Goal: Check status: Check status

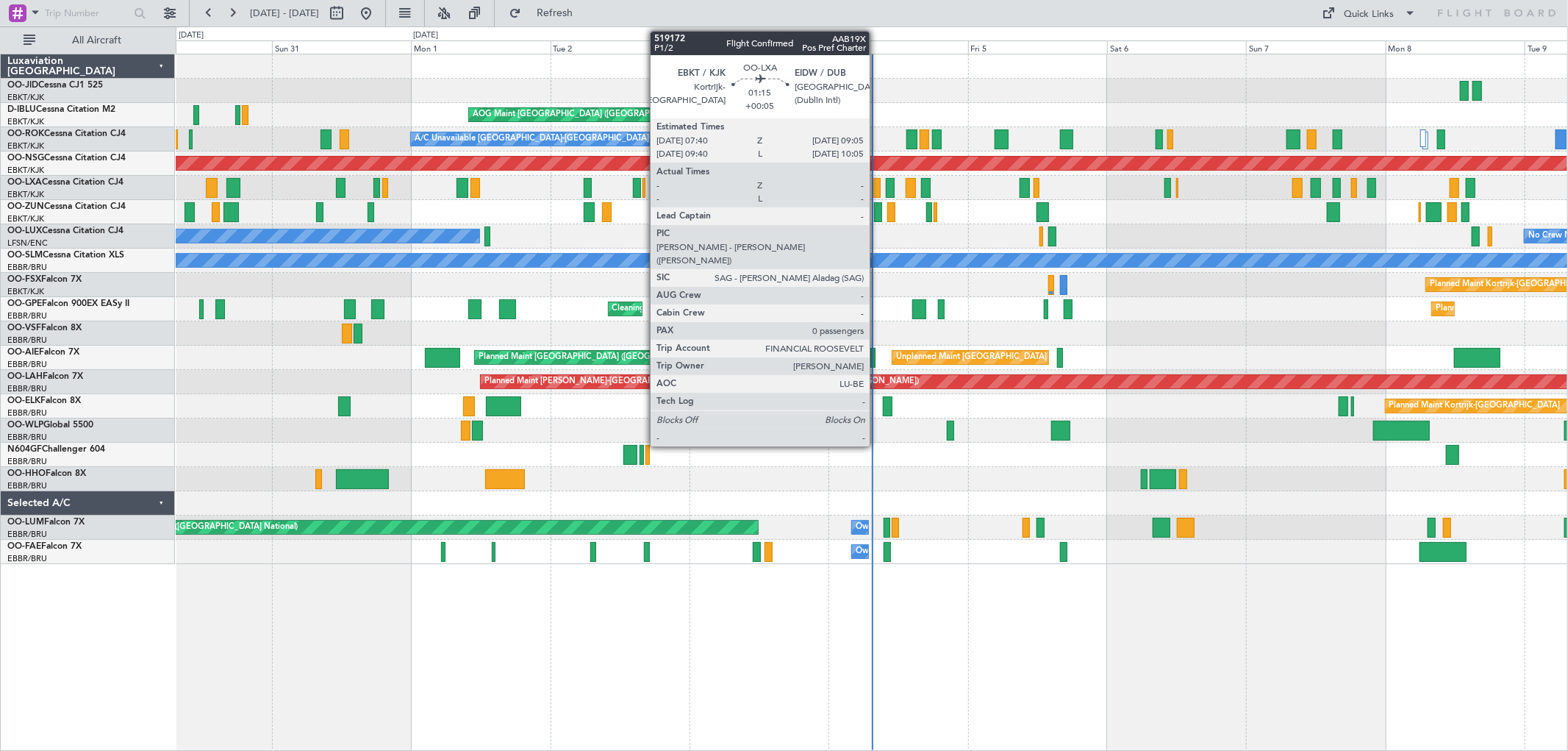
click at [878, 188] on div at bounding box center [877, 187] width 9 height 20
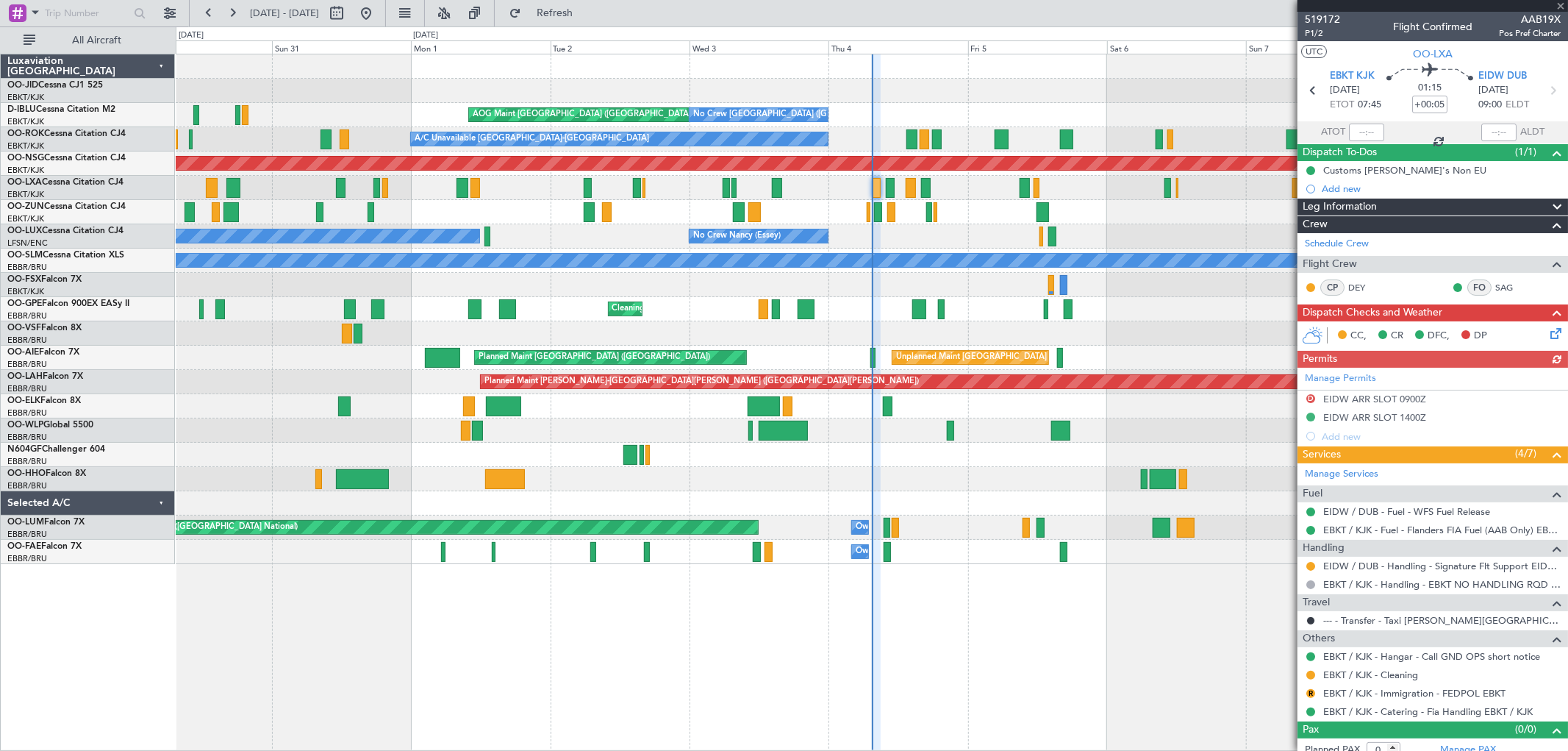
click at [1562, 4] on div at bounding box center [1432, 6] width 271 height 12
click at [1564, 0] on span at bounding box center [1561, 7] width 15 height 13
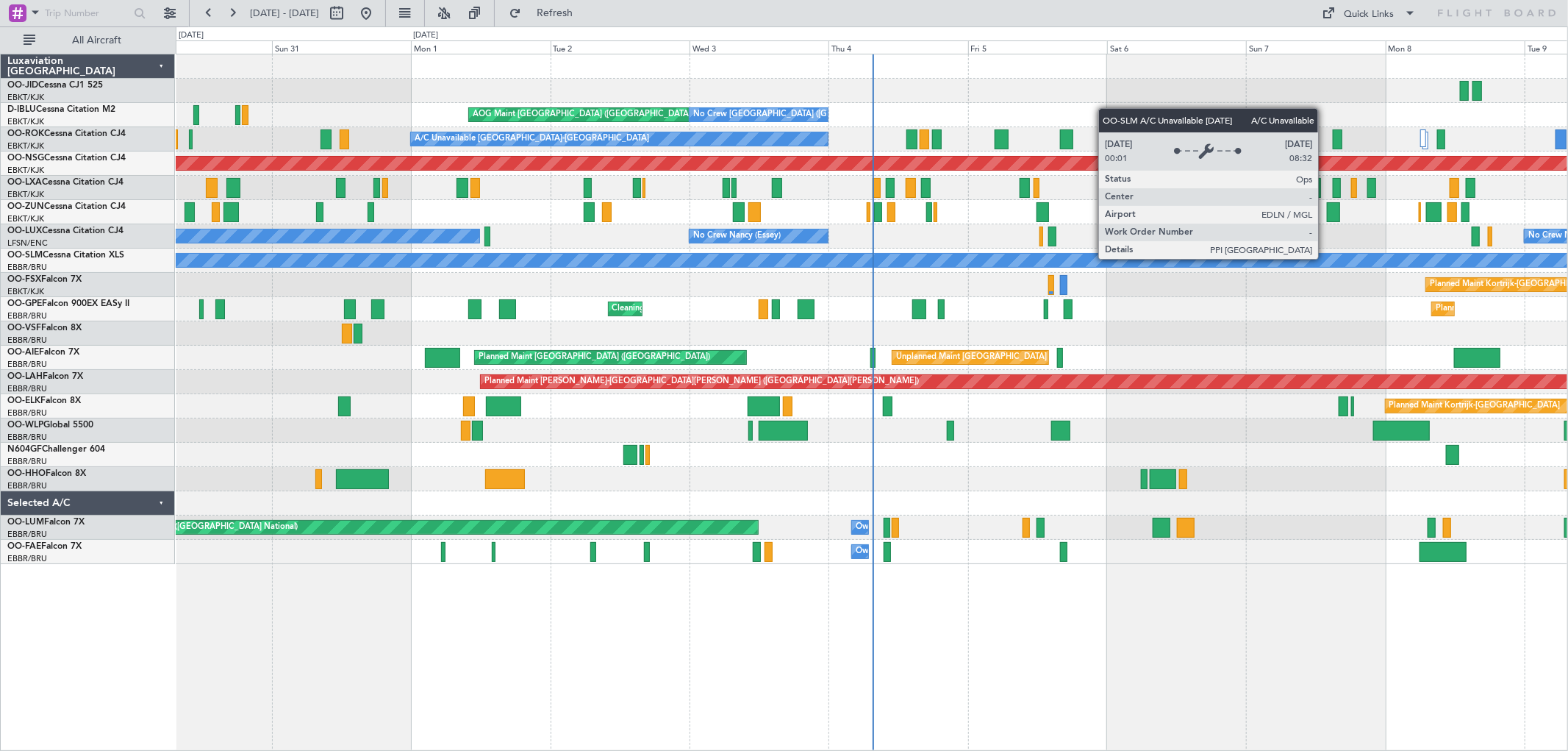
click at [1005, 309] on div "Planned Maint Kortrijk-Wevelgem AOG Maint Kortrijk-Wevelgem AOG Maint Brussels …" at bounding box center [871, 309] width 1392 height 510
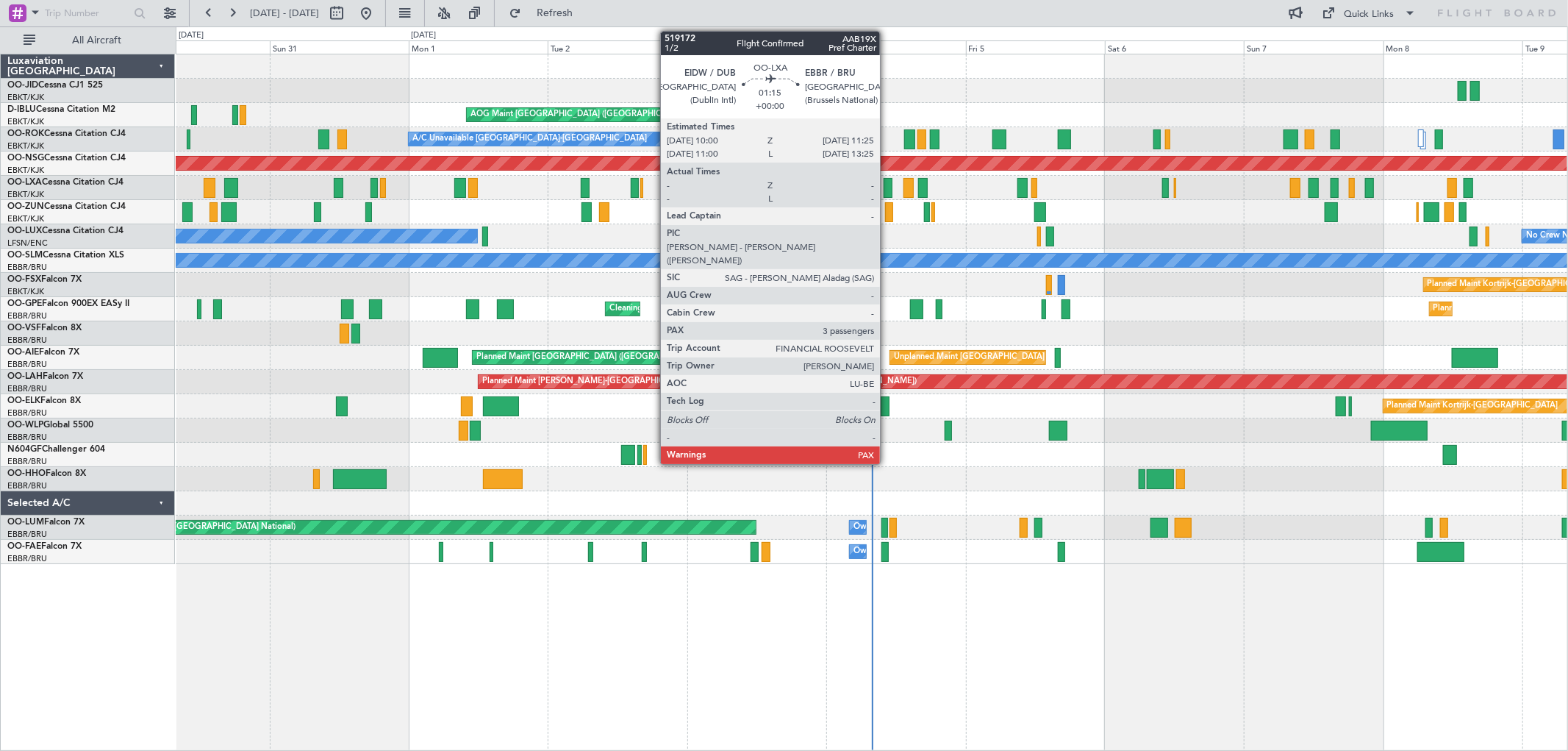
click at [887, 189] on div at bounding box center [888, 187] width 9 height 20
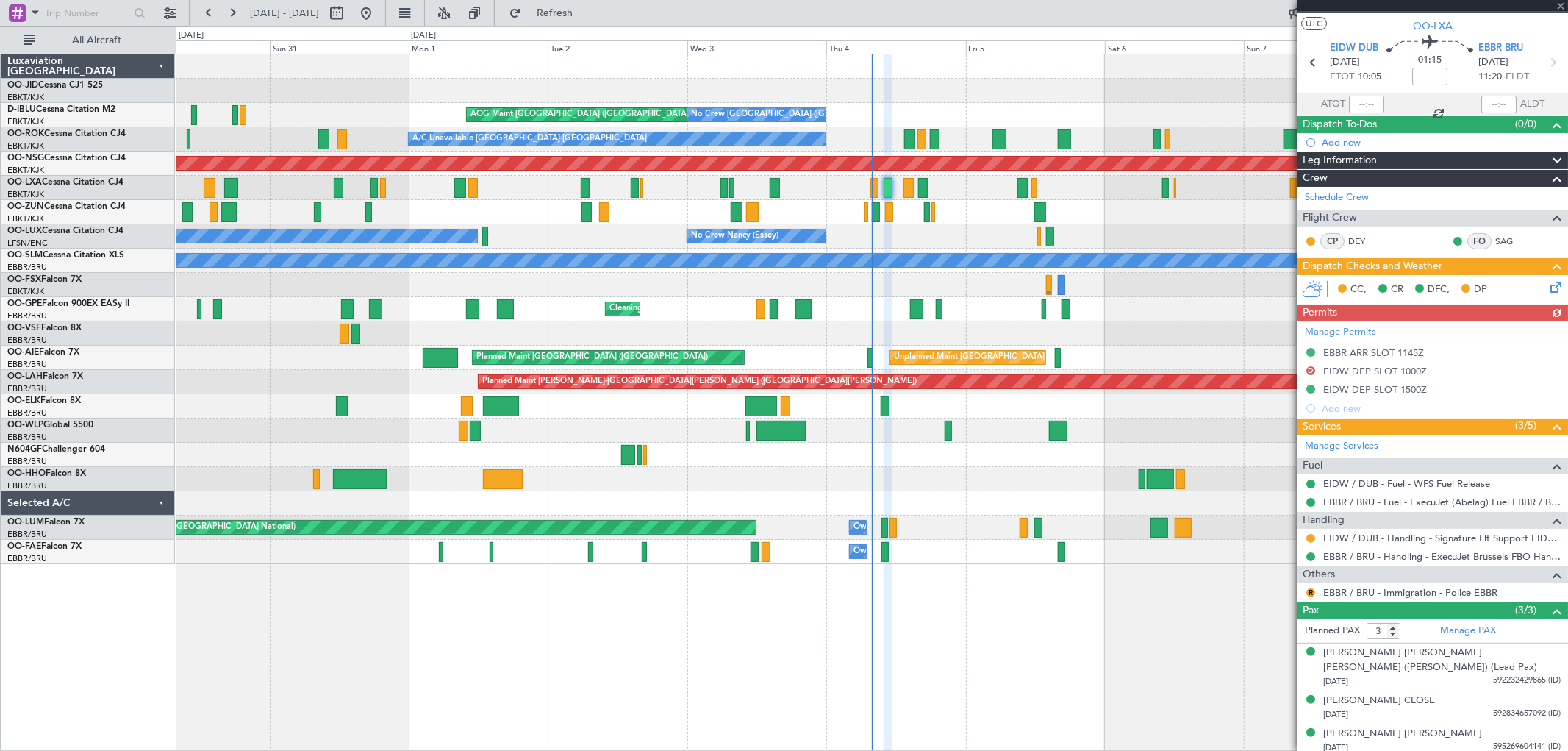
scroll to position [34, 0]
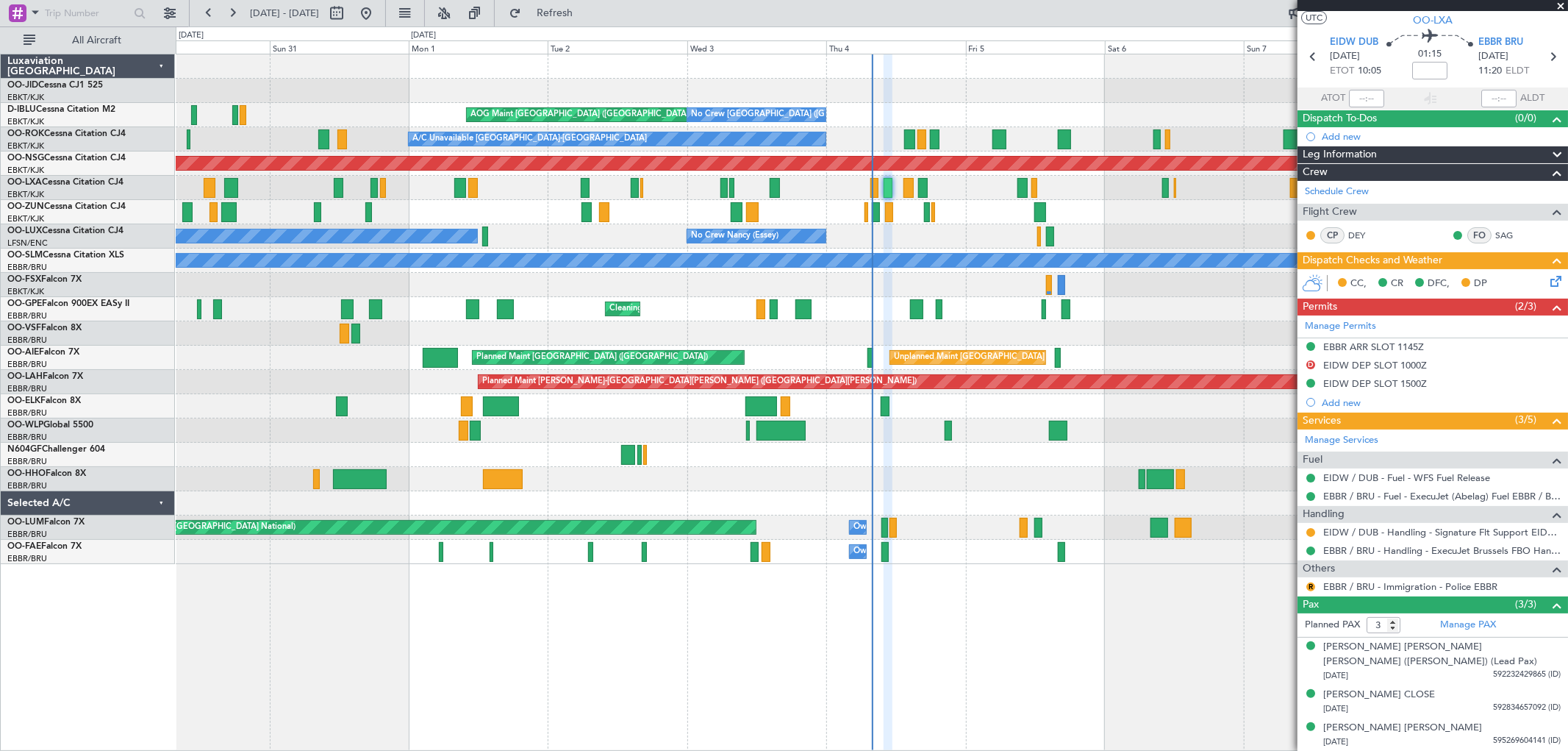
click at [1559, 4] on span at bounding box center [1561, 7] width 15 height 13
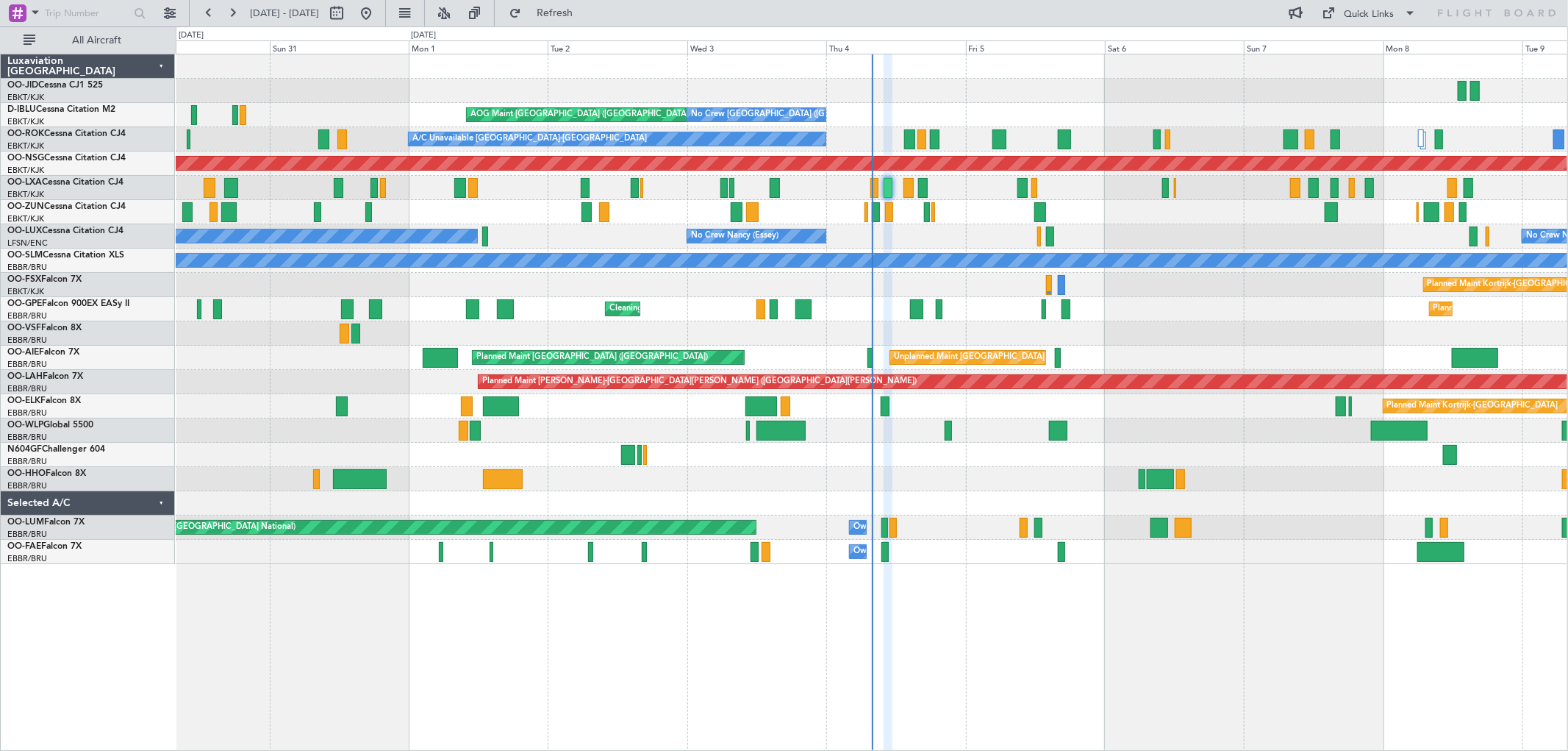
type input "0"
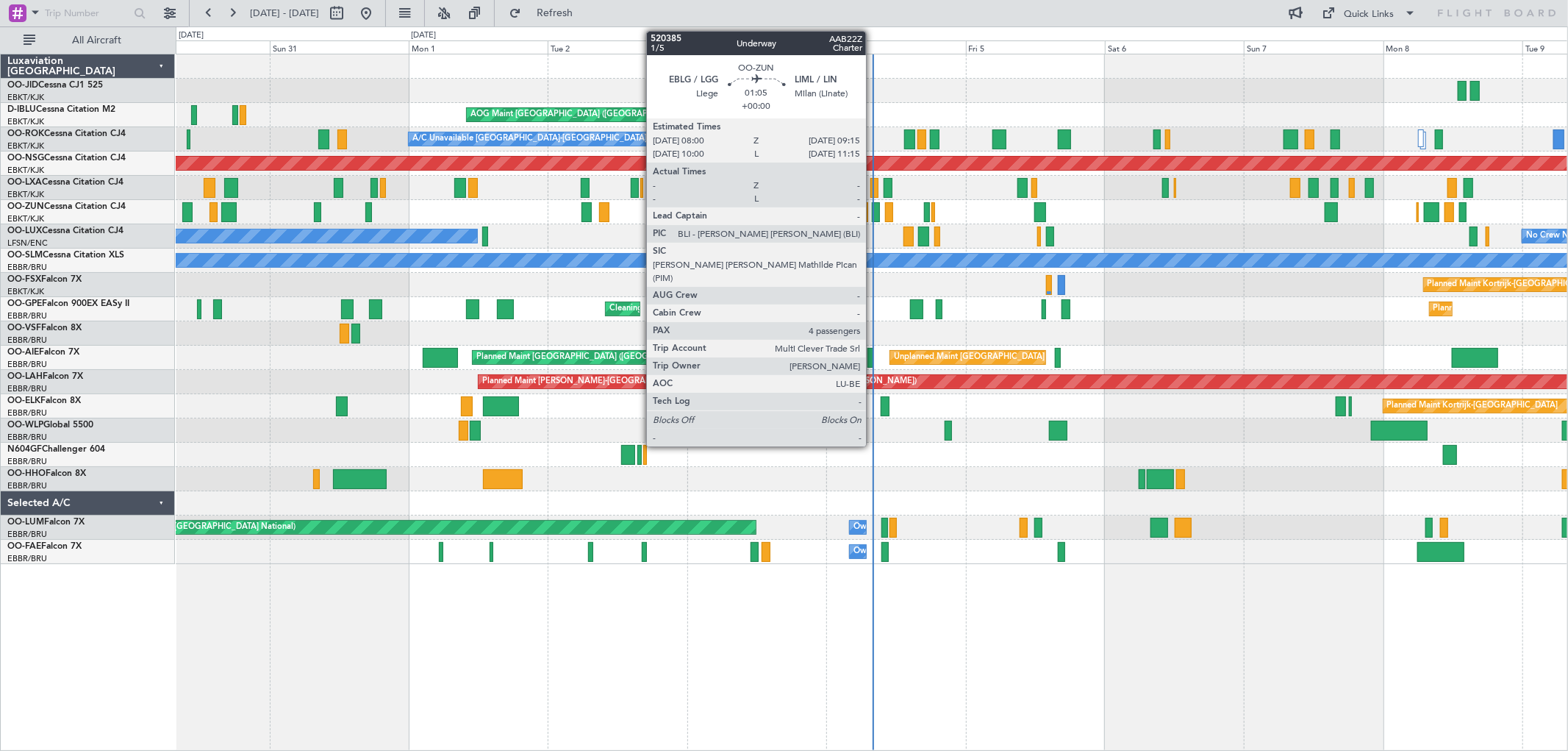
click at [873, 206] on div at bounding box center [875, 212] width 7 height 20
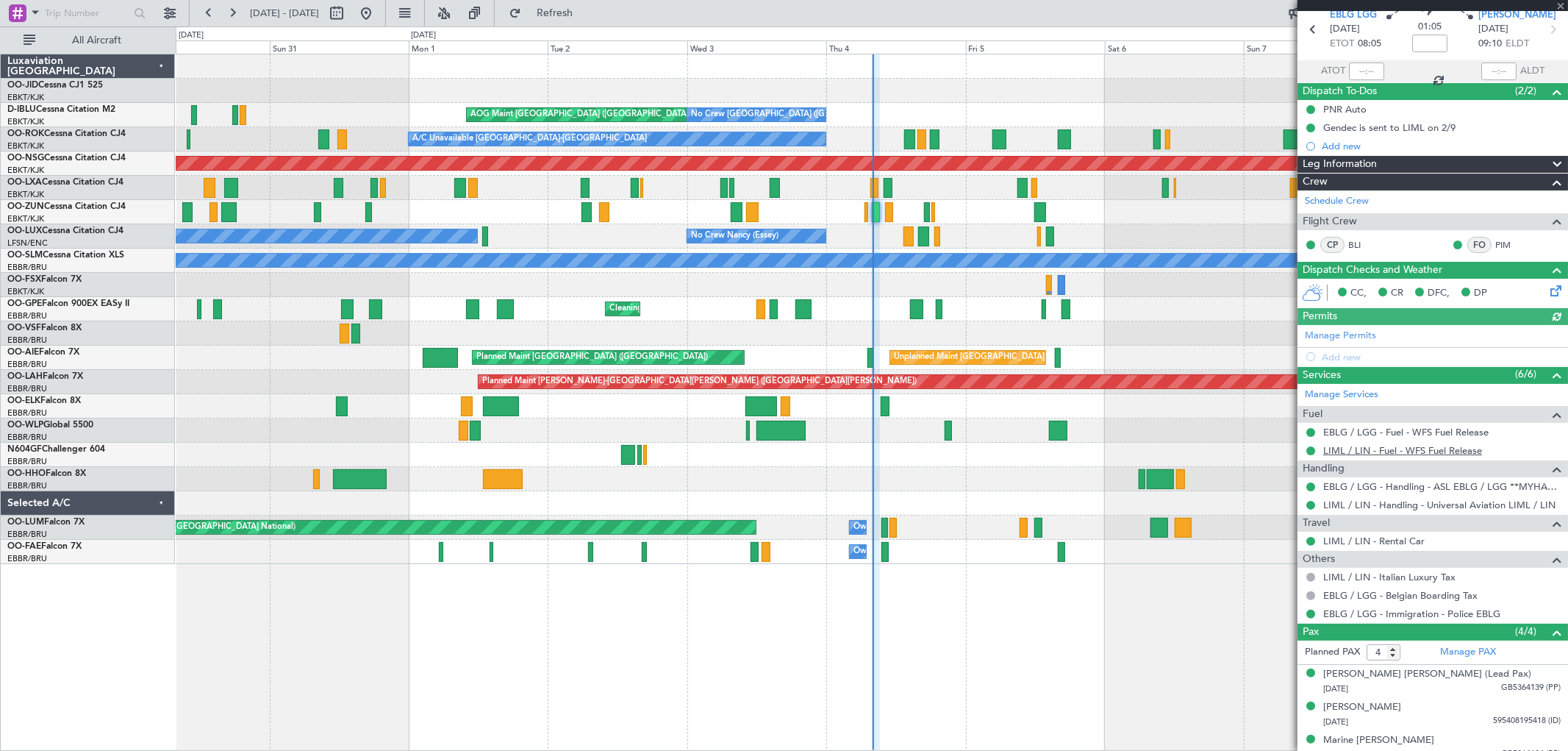
scroll to position [108, 0]
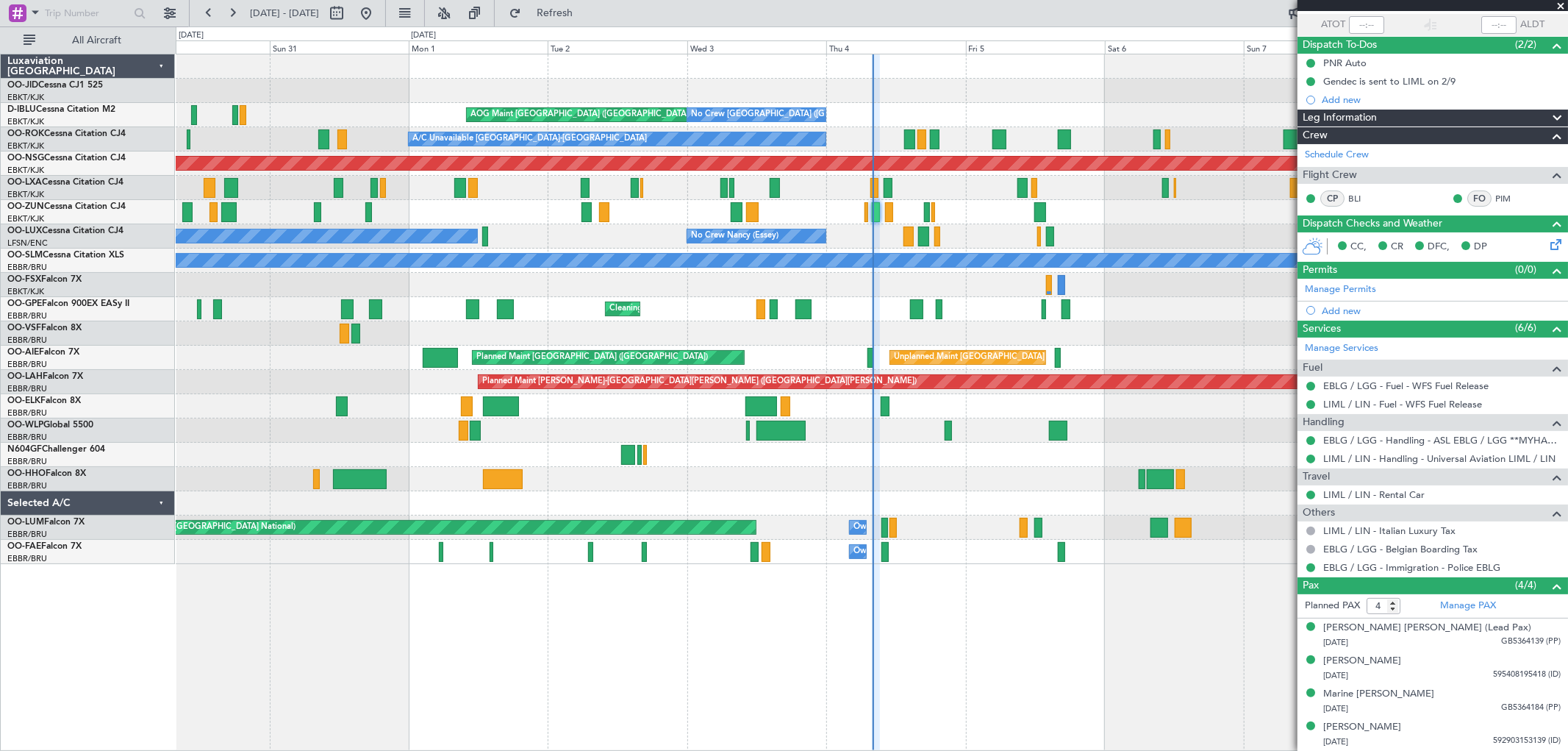
click at [1561, 7] on span at bounding box center [1561, 7] width 15 height 13
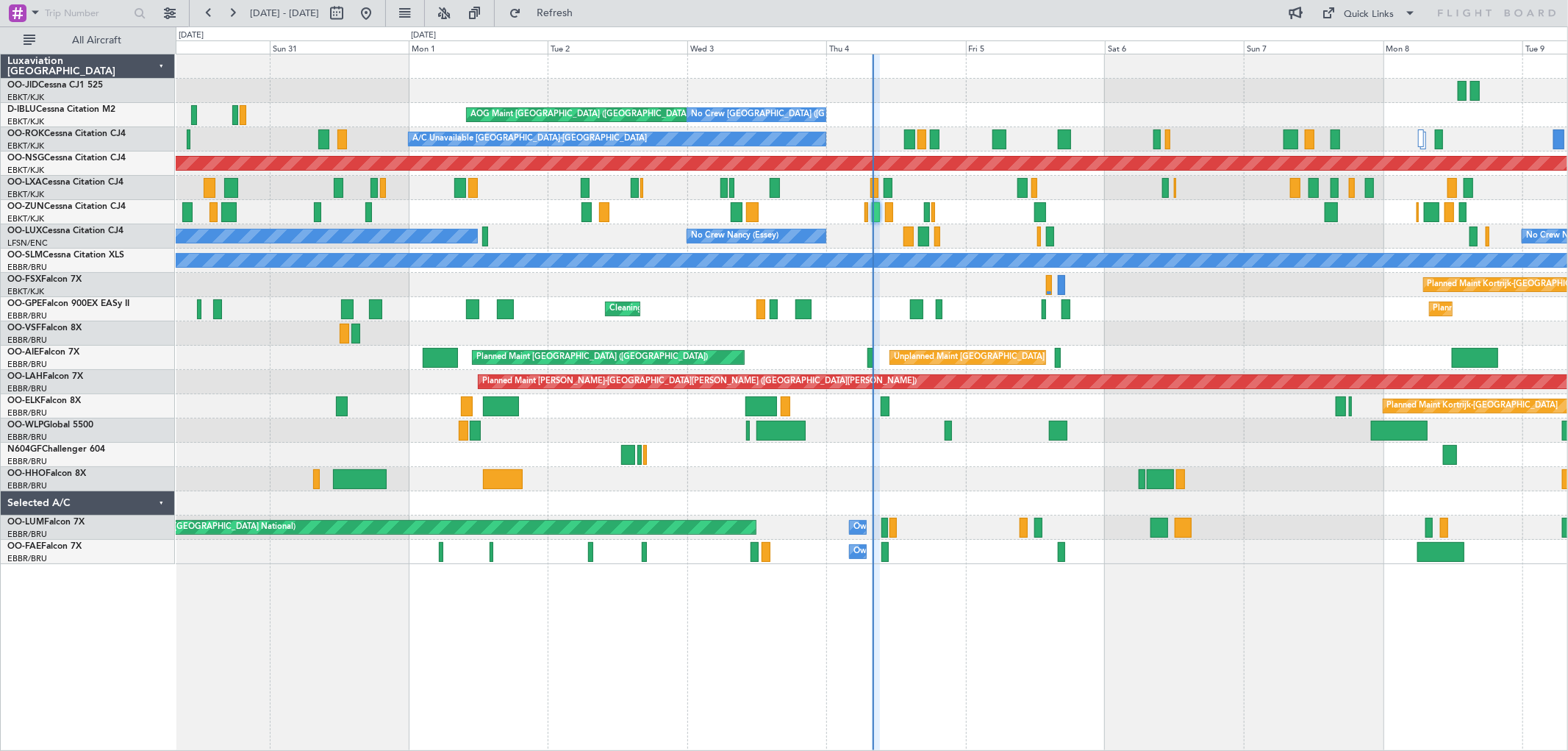
type input "0"
